Goal: Information Seeking & Learning: Compare options

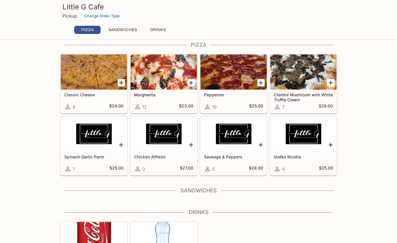
scroll to position [29, 0]
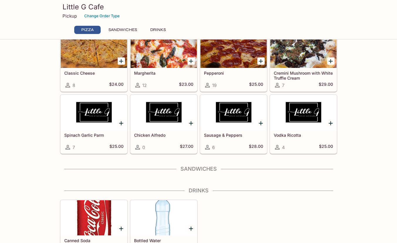
click at [209, 165] on div "Pizza Classic Cheese 8 $24.00 Margherita 12 $23.00 Pepperoni 19 $25.00 Cremini …" at bounding box center [199, 140] width 282 height 240
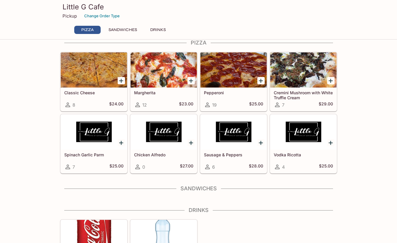
scroll to position [0, 0]
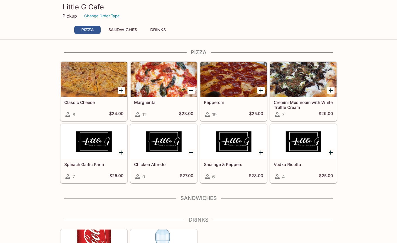
click at [238, 170] on div "Sausage & Peppers 6 $28.00" at bounding box center [233, 171] width 66 height 23
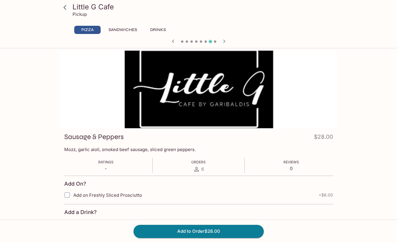
click at [65, 9] on icon at bounding box center [65, 7] width 10 height 10
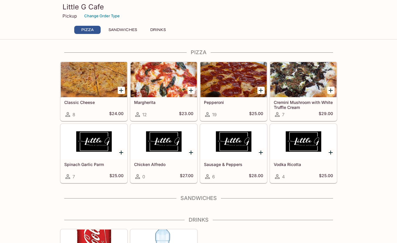
click at [305, 92] on div at bounding box center [303, 79] width 66 height 35
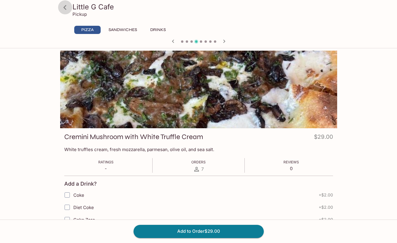
click at [65, 9] on icon at bounding box center [64, 7] width 3 height 5
